Goal: Transaction & Acquisition: Subscribe to service/newsletter

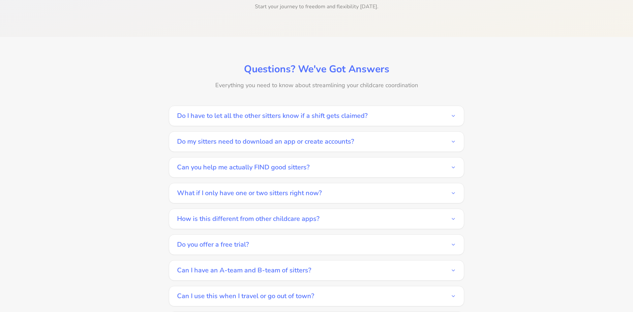
scroll to position [1209, 0]
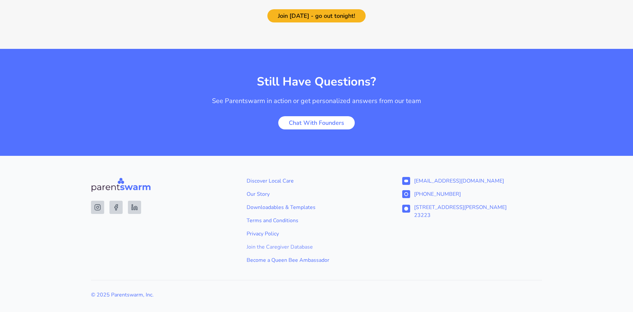
click at [267, 243] on link "Join the Caregiver Database" at bounding box center [317, 247] width 140 height 8
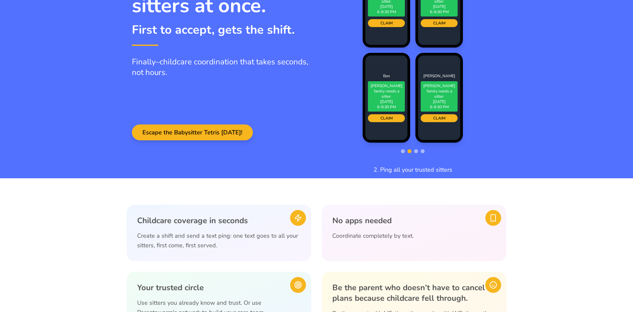
scroll to position [0, 0]
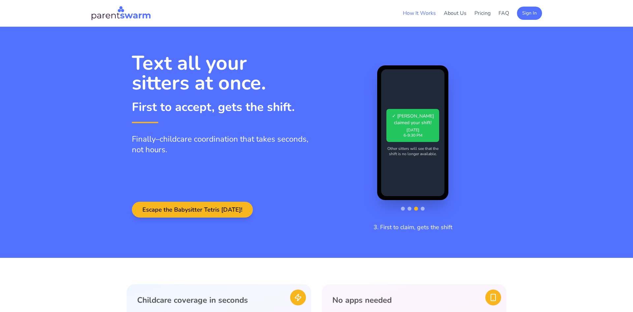
click at [417, 15] on link "How It Works" at bounding box center [419, 13] width 33 height 7
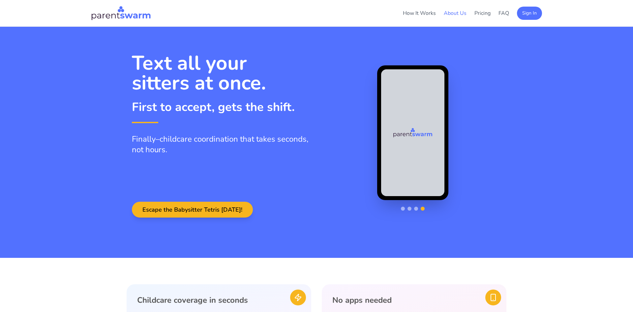
click at [444, 14] on link "About Us" at bounding box center [455, 13] width 23 height 7
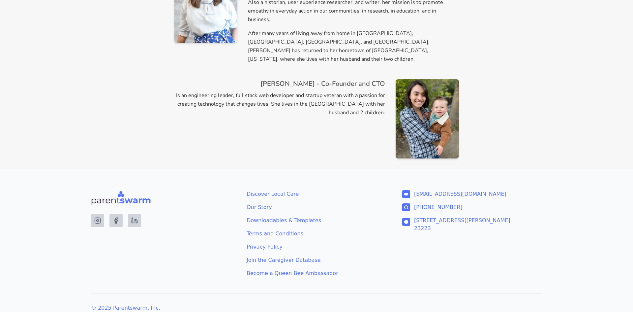
scroll to position [398, 0]
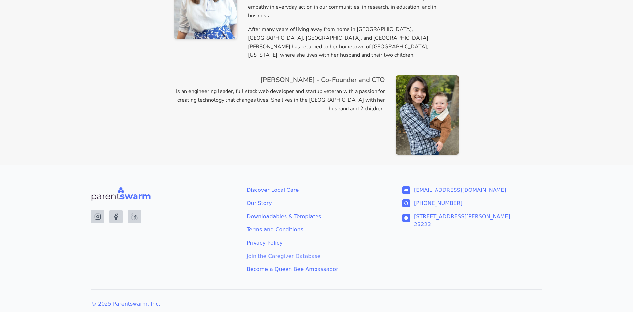
click at [281, 252] on link "Join the Caregiver Database" at bounding box center [317, 256] width 140 height 8
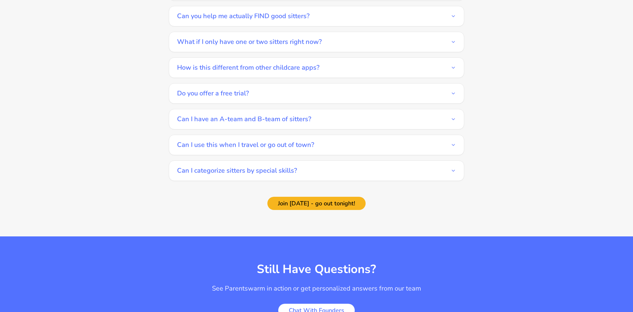
scroll to position [1209, 0]
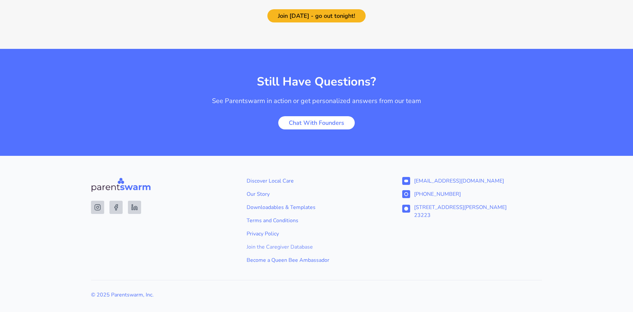
click at [271, 243] on link "Join the Caregiver Database" at bounding box center [317, 247] width 140 height 8
